Goal: Information Seeking & Learning: Learn about a topic

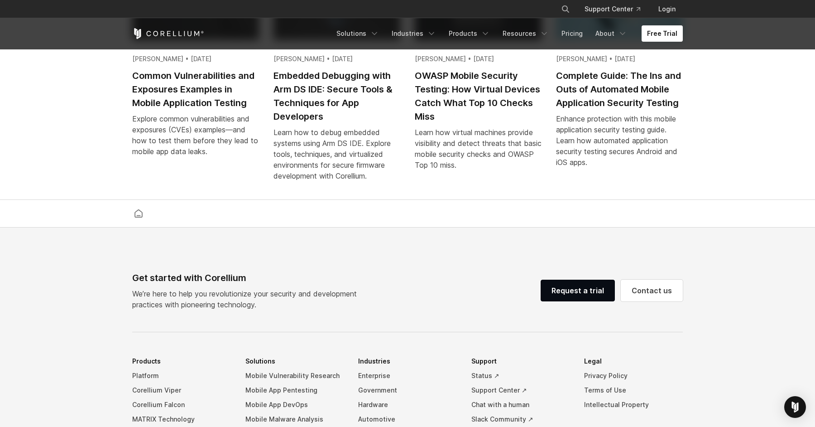
scroll to position [1921, 0]
click at [577, 30] on link "Pricing" at bounding box center [572, 33] width 32 height 16
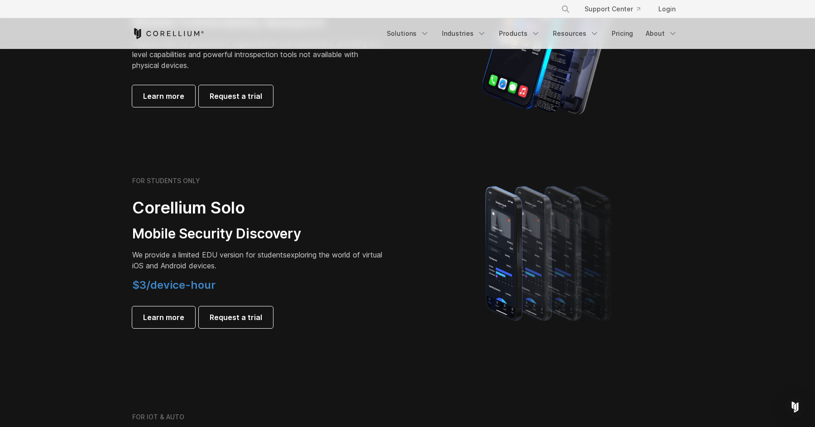
scroll to position [523, 0]
click at [167, 316] on span "Learn more" at bounding box center [163, 316] width 41 height 11
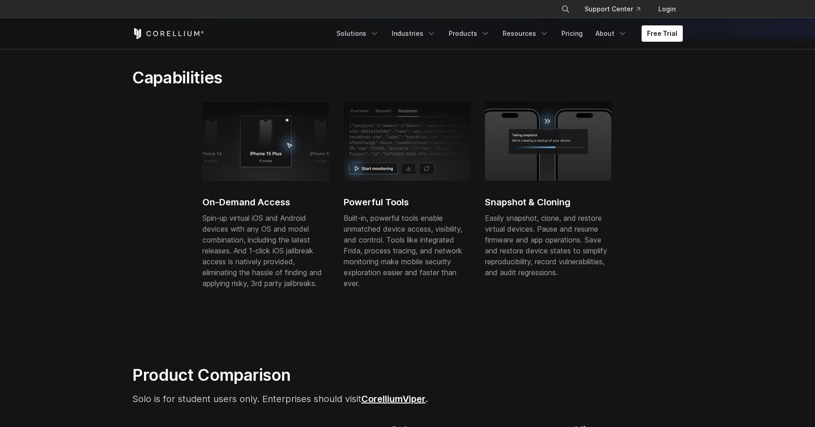
scroll to position [295, 0]
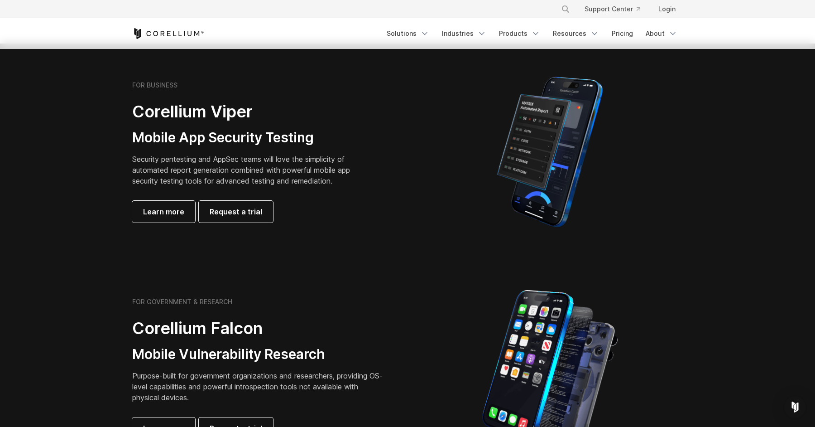
scroll to position [183, 0]
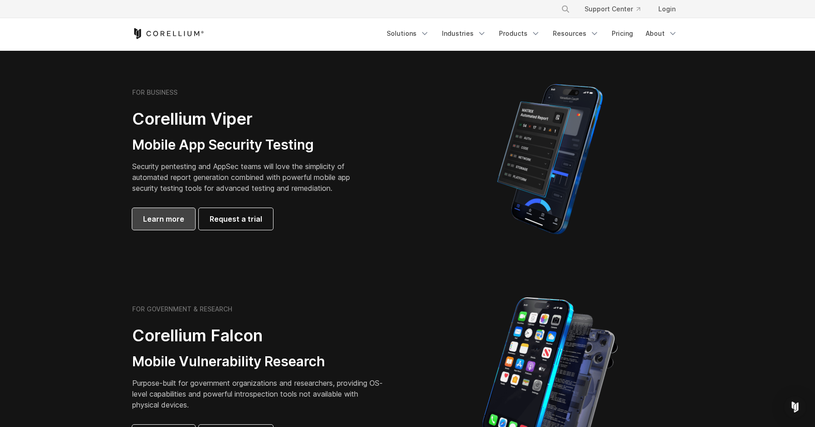
click at [161, 221] on span "Learn more" at bounding box center [163, 218] width 41 height 11
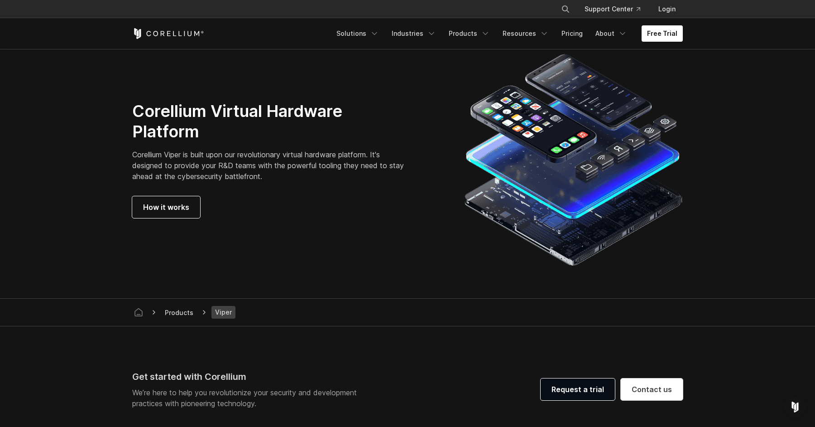
scroll to position [2372, 0]
click at [142, 214] on link "How it works" at bounding box center [166, 207] width 68 height 22
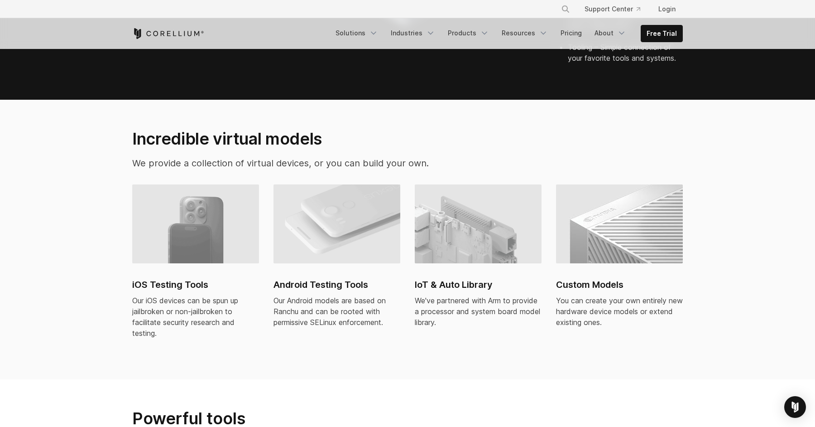
scroll to position [543, 0]
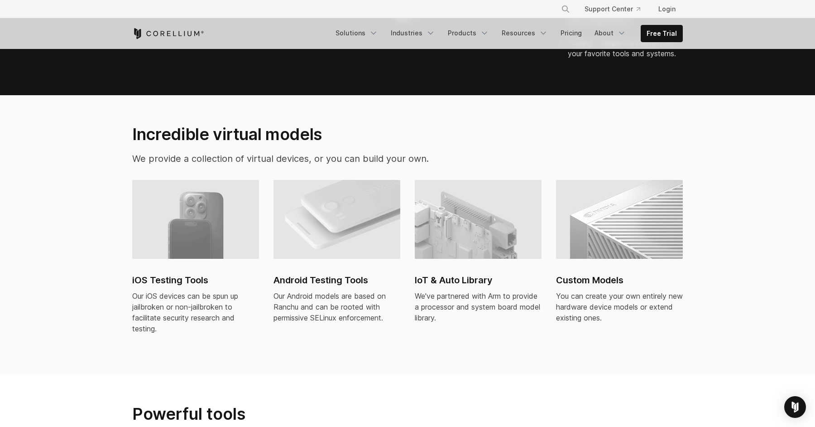
click at [178, 217] on img at bounding box center [195, 219] width 127 height 79
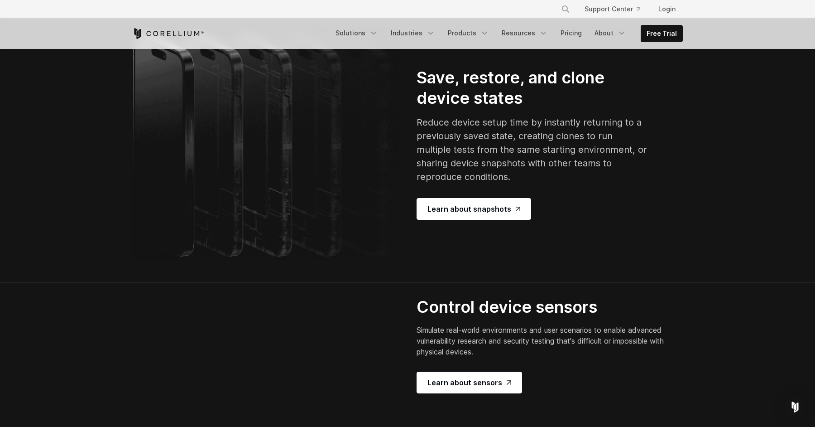
scroll to position [1720, 0]
